Goal: Task Accomplishment & Management: Use online tool/utility

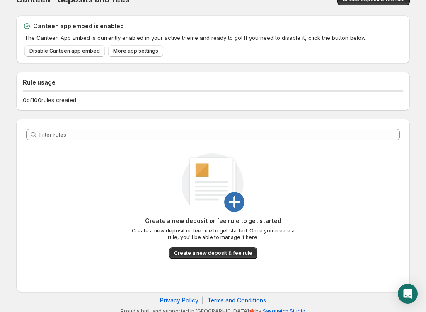
scroll to position [23, 0]
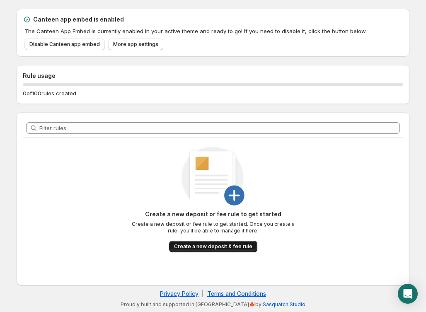
click at [210, 249] on span "Create a new deposit & fee rule" at bounding box center [213, 247] width 78 height 7
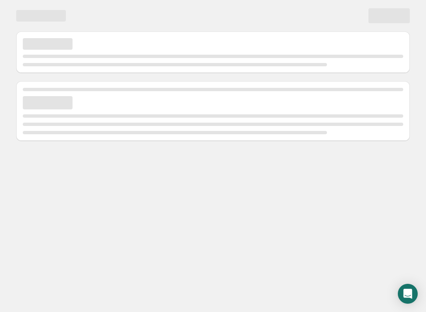
scroll to position [0, 0]
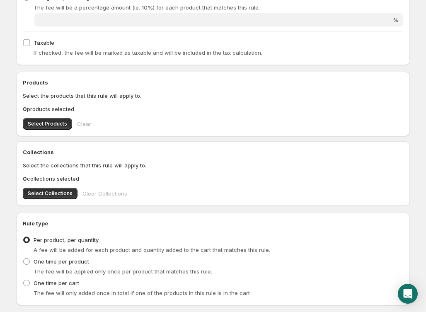
scroll to position [210, 0]
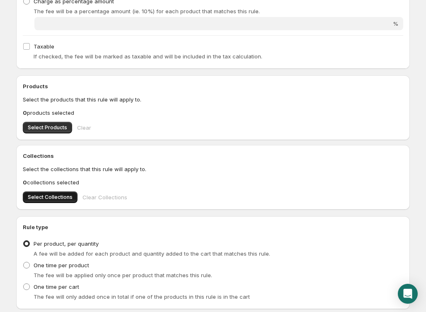
click at [58, 197] on span "Select Collections" at bounding box center [50, 197] width 45 height 7
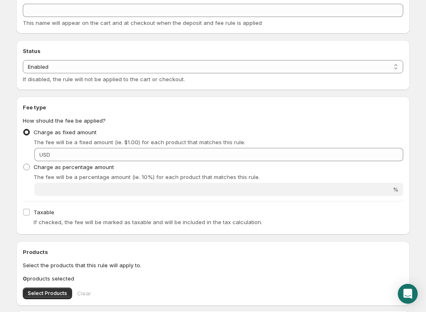
scroll to position [0, 0]
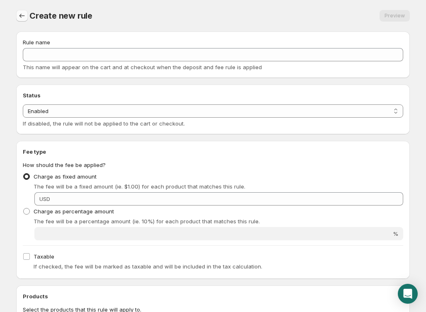
click at [21, 16] on icon "Settings" at bounding box center [22, 16] width 8 height 8
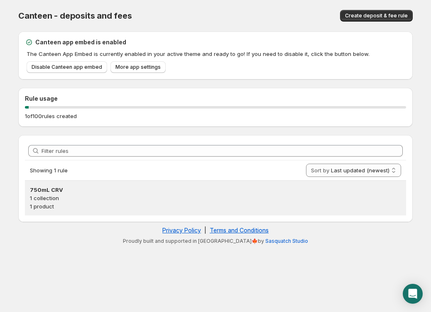
click at [53, 188] on h3 "750mL CRV" at bounding box center [215, 190] width 371 height 8
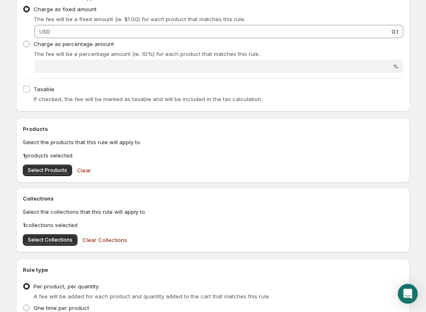
scroll to position [194, 0]
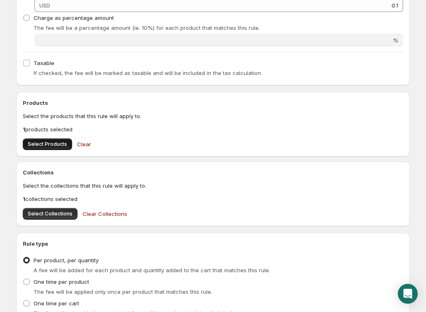
click at [58, 144] on span "Select Products" at bounding box center [47, 144] width 39 height 7
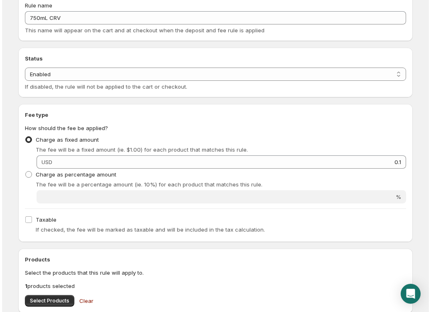
scroll to position [0, 0]
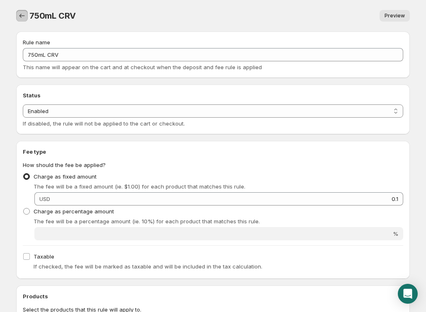
click at [20, 16] on icon "Settings" at bounding box center [21, 16] width 5 height 4
